Goal: Transaction & Acquisition: Subscribe to service/newsletter

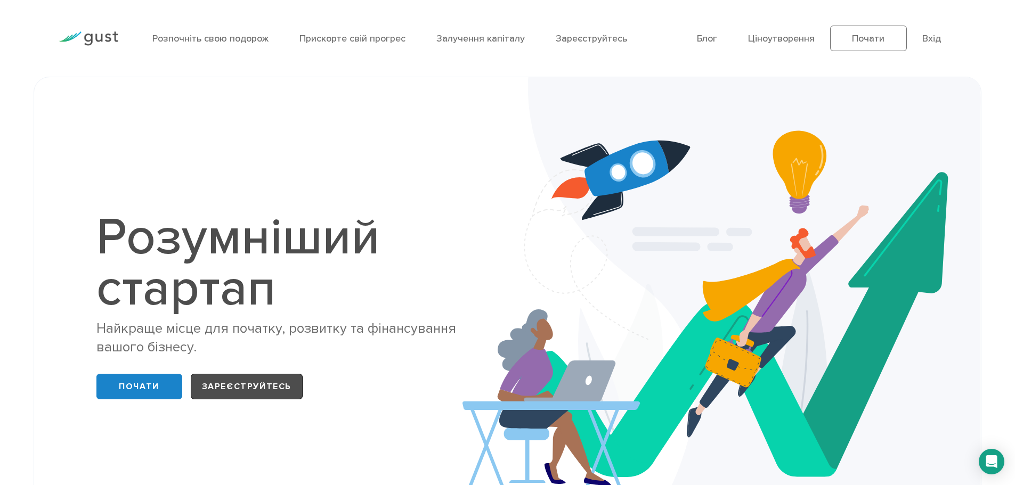
click at [200, 377] on link "Зареєструйтесь" at bounding box center [247, 387] width 112 height 26
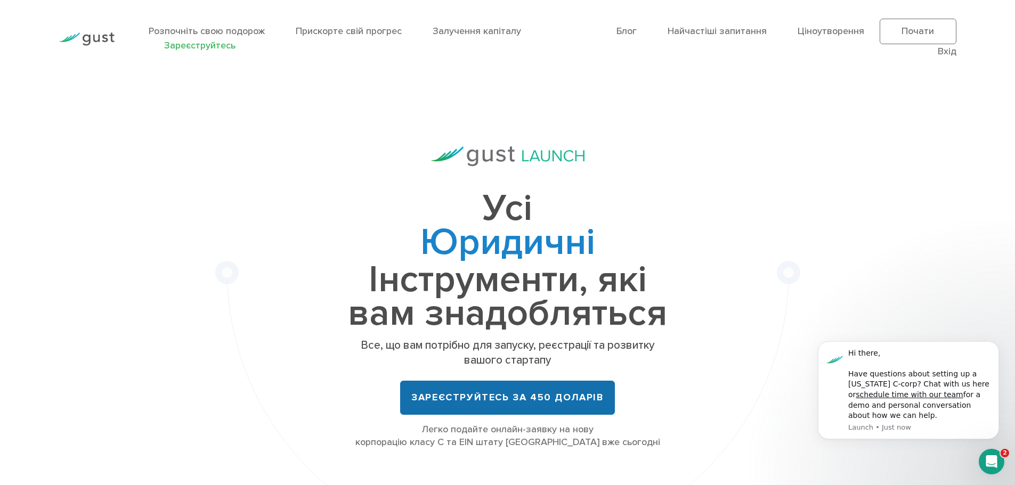
click at [502, 396] on font "Зареєструйтесь за 450 доларів" at bounding box center [507, 397] width 192 height 11
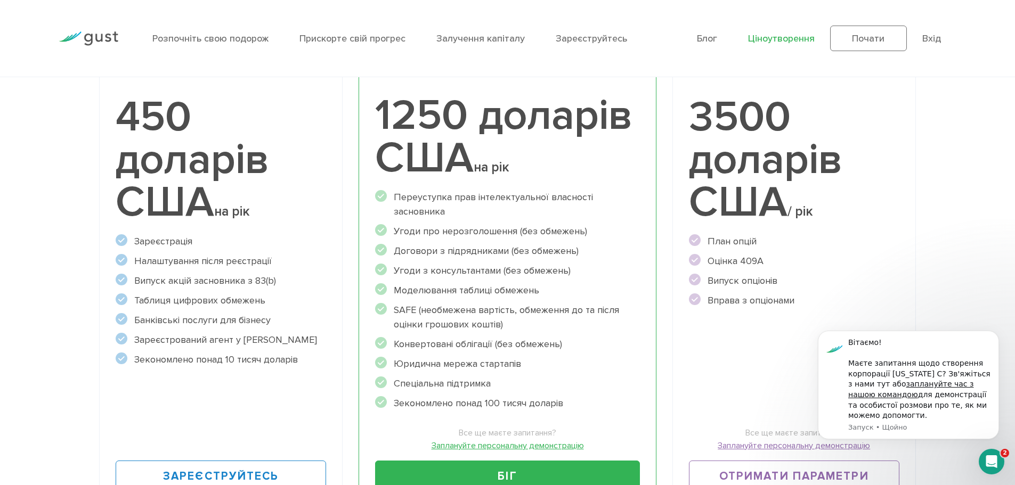
scroll to position [213, 0]
